Goal: Task Accomplishment & Management: Manage account settings

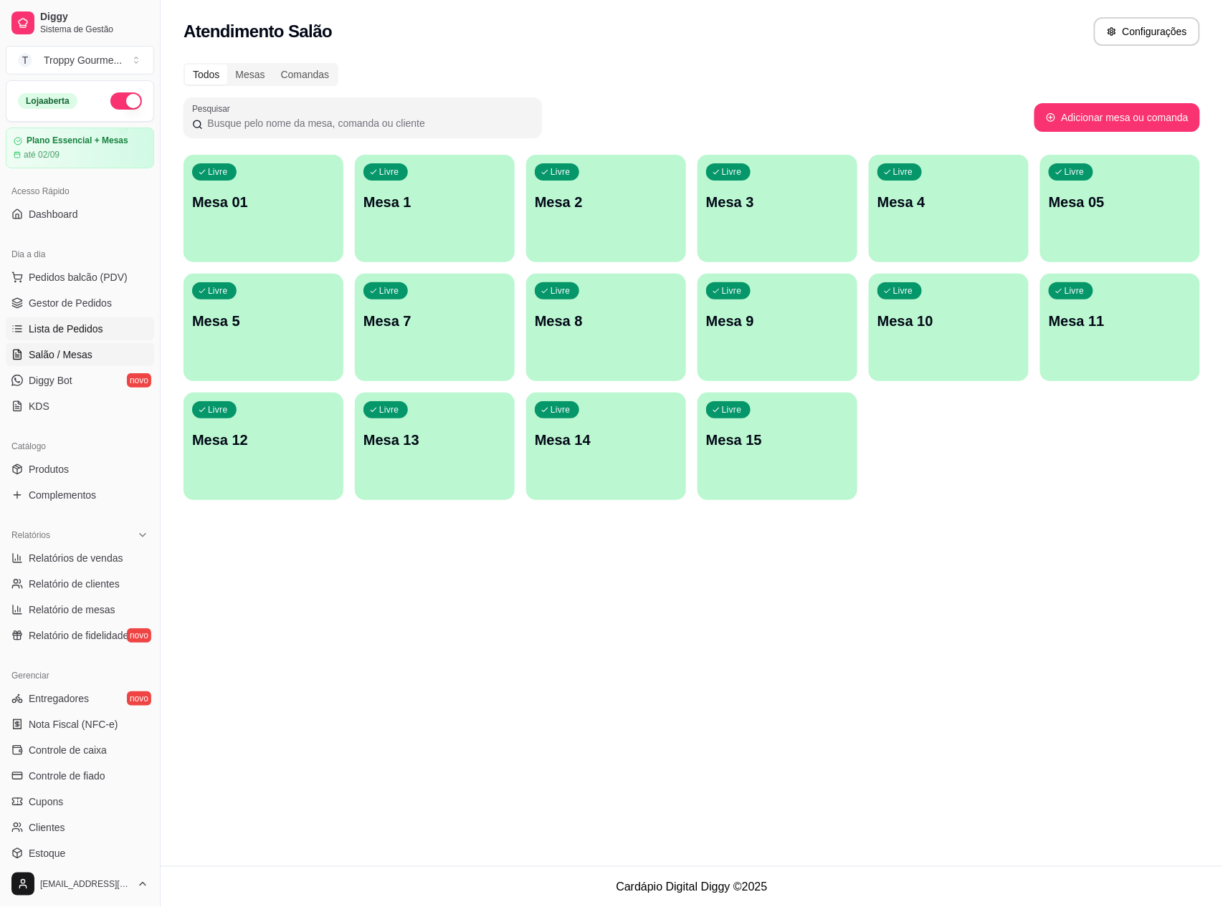
click at [80, 331] on span "Lista de Pedidos" at bounding box center [66, 329] width 75 height 14
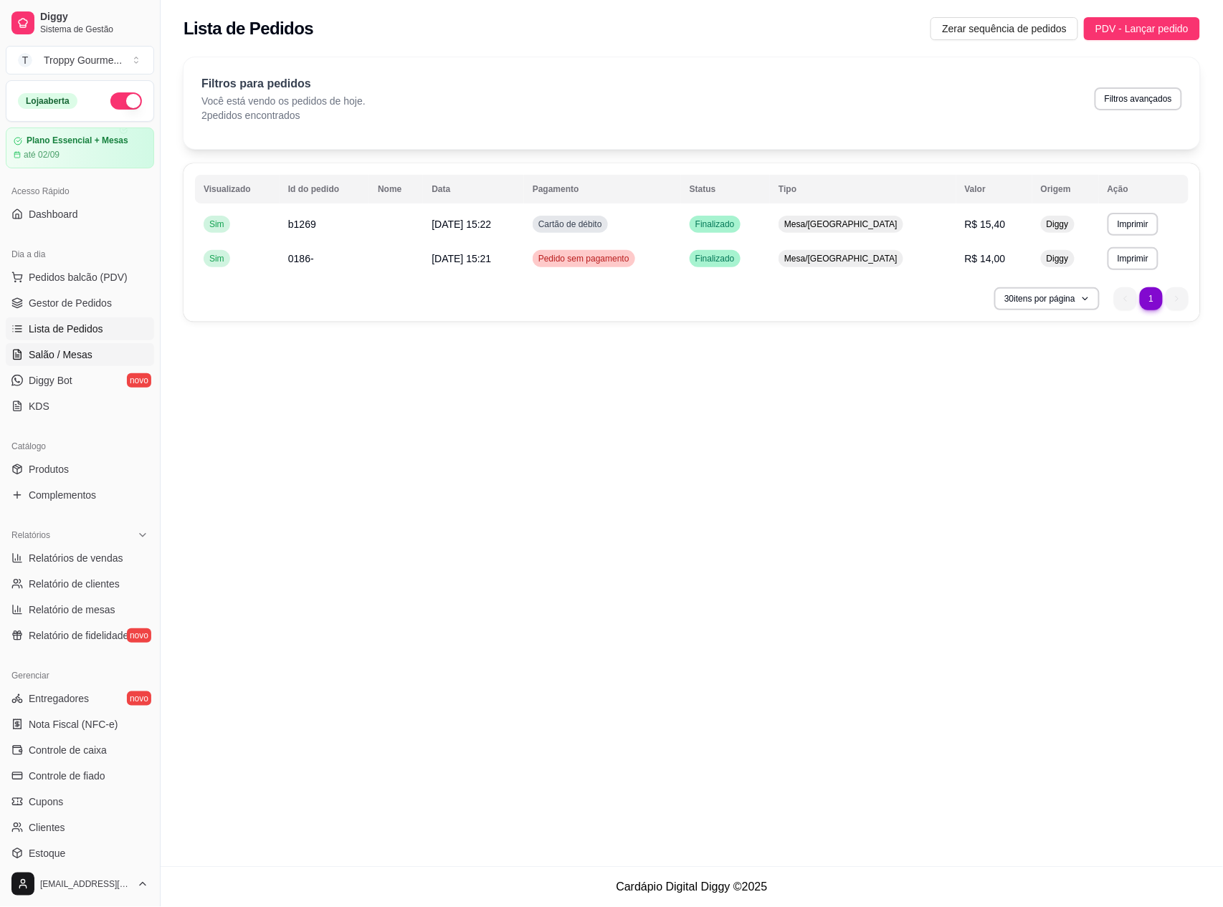
click at [70, 353] on span "Salão / Mesas" at bounding box center [61, 355] width 64 height 14
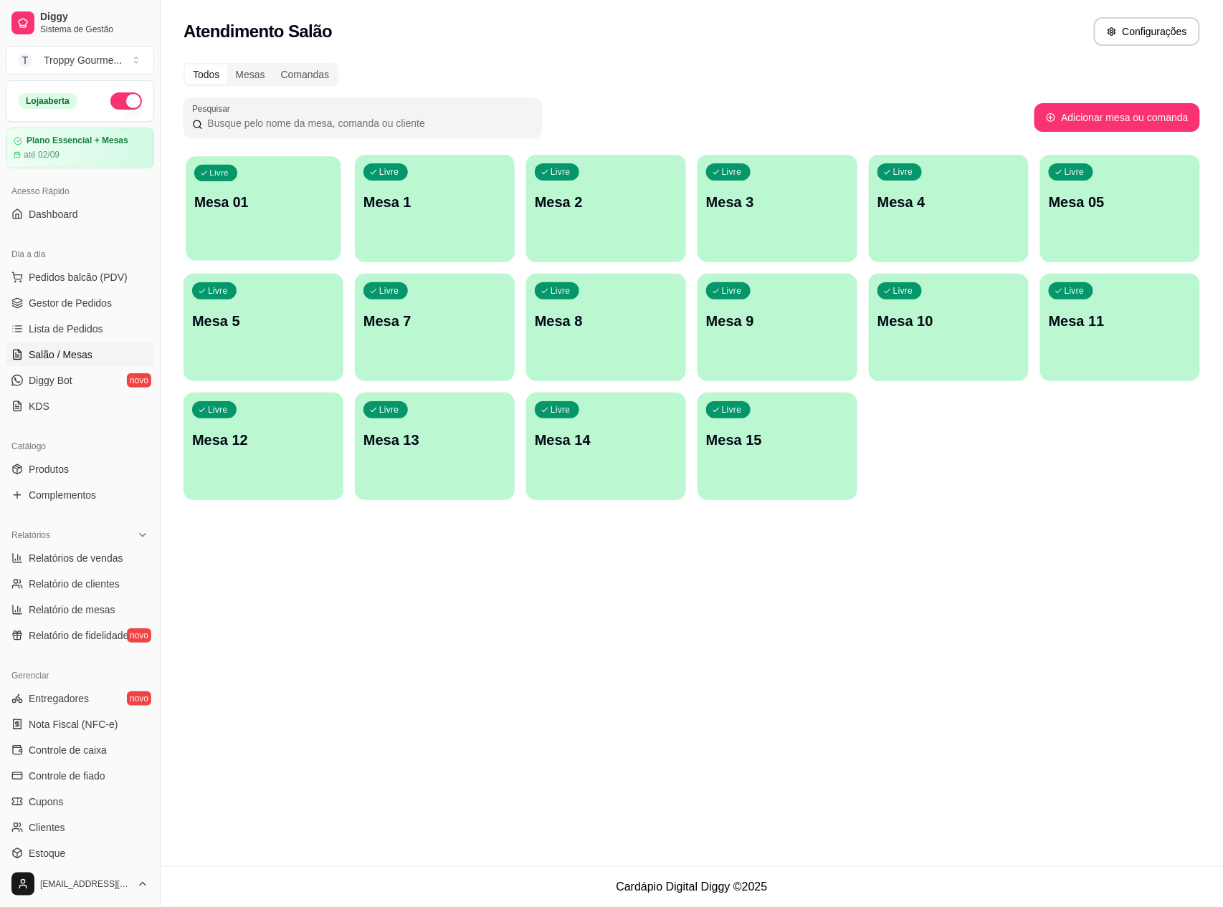
click at [262, 235] on div "Livre Mesa 01" at bounding box center [263, 199] width 155 height 87
click at [95, 330] on span "Lista de Pedidos" at bounding box center [66, 329] width 75 height 14
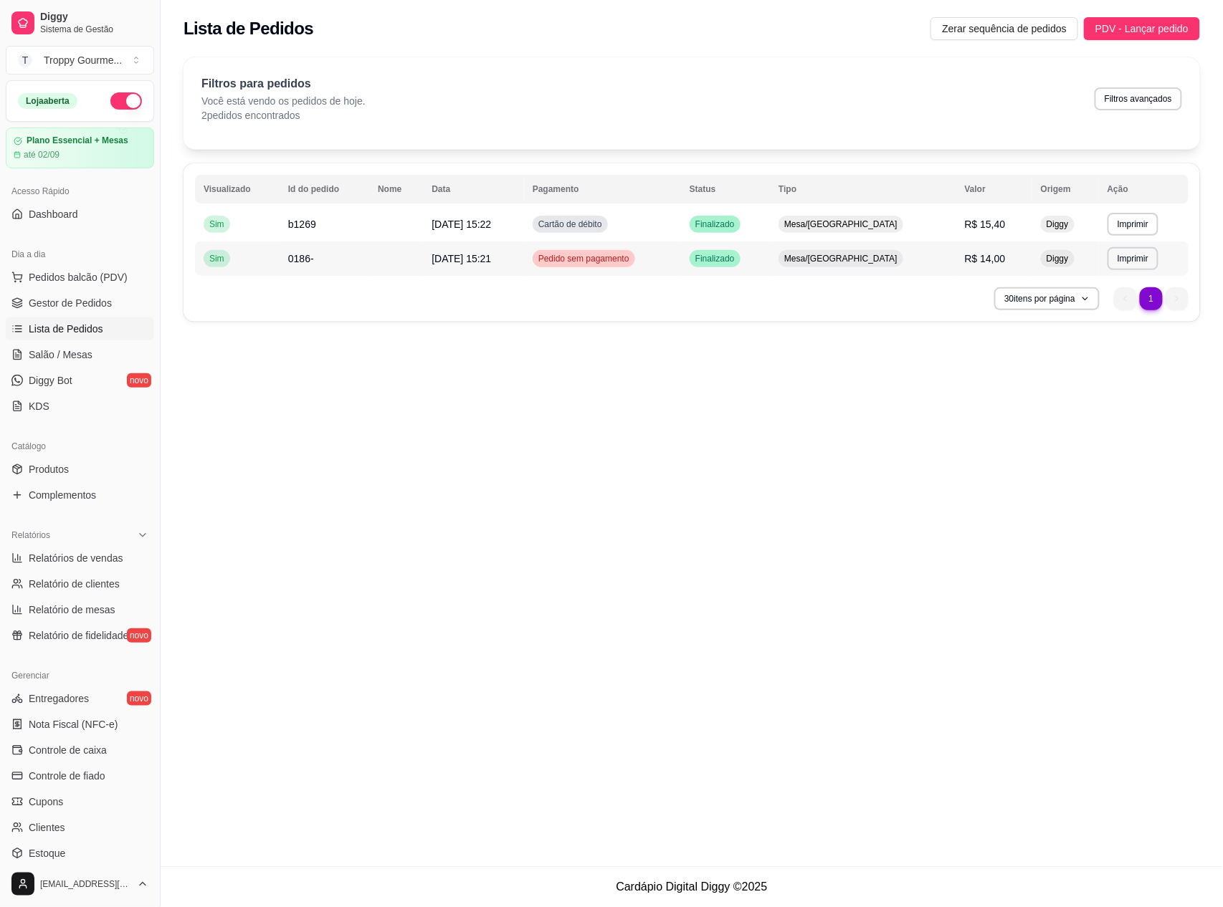
click at [738, 258] on span "Finalizado" at bounding box center [714, 258] width 45 height 11
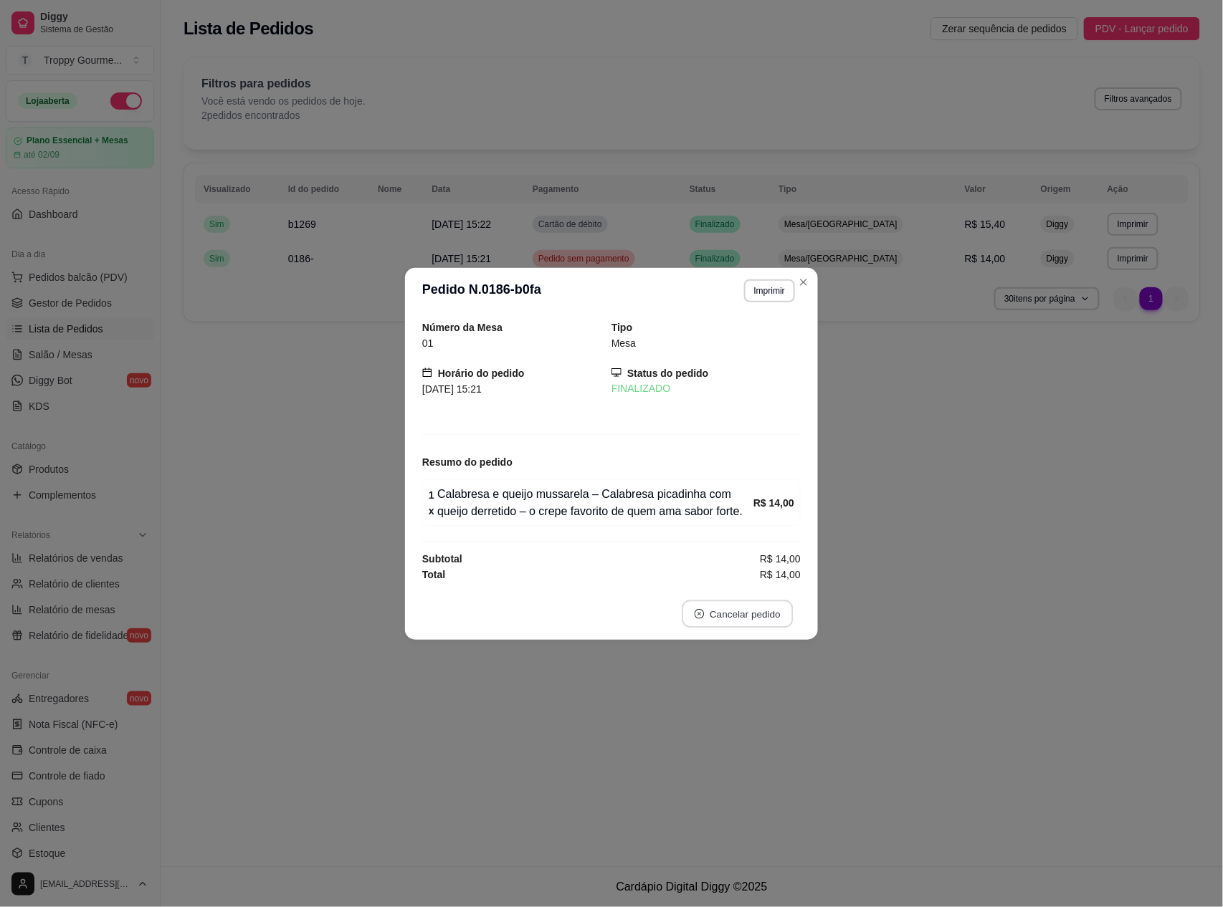
click at [751, 615] on button "Cancelar pedido" at bounding box center [737, 614] width 111 height 28
click at [771, 578] on button "Sim" at bounding box center [778, 580] width 57 height 29
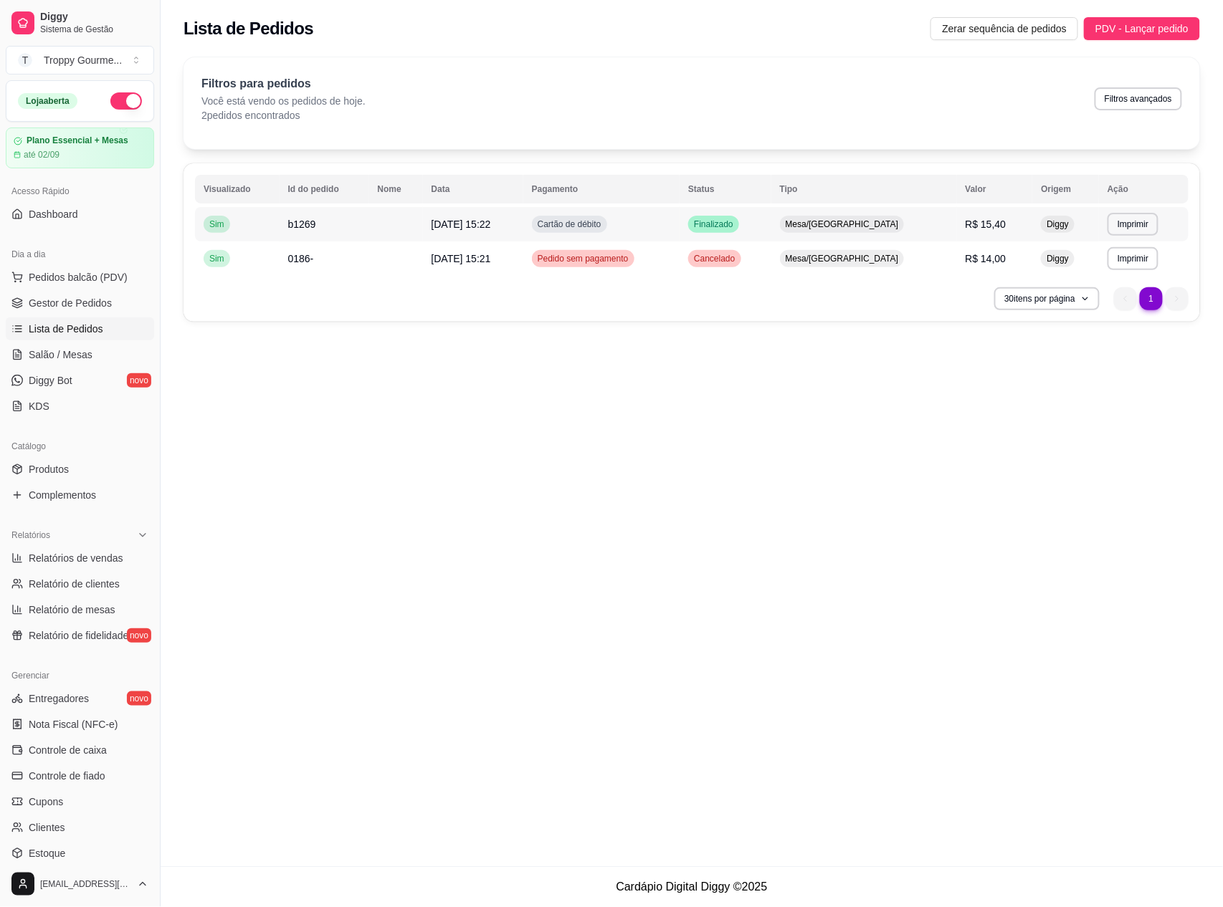
click at [680, 219] on td "Cartão de débito" at bounding box center [601, 224] width 156 height 34
